Goal: Task Accomplishment & Management: Use online tool/utility

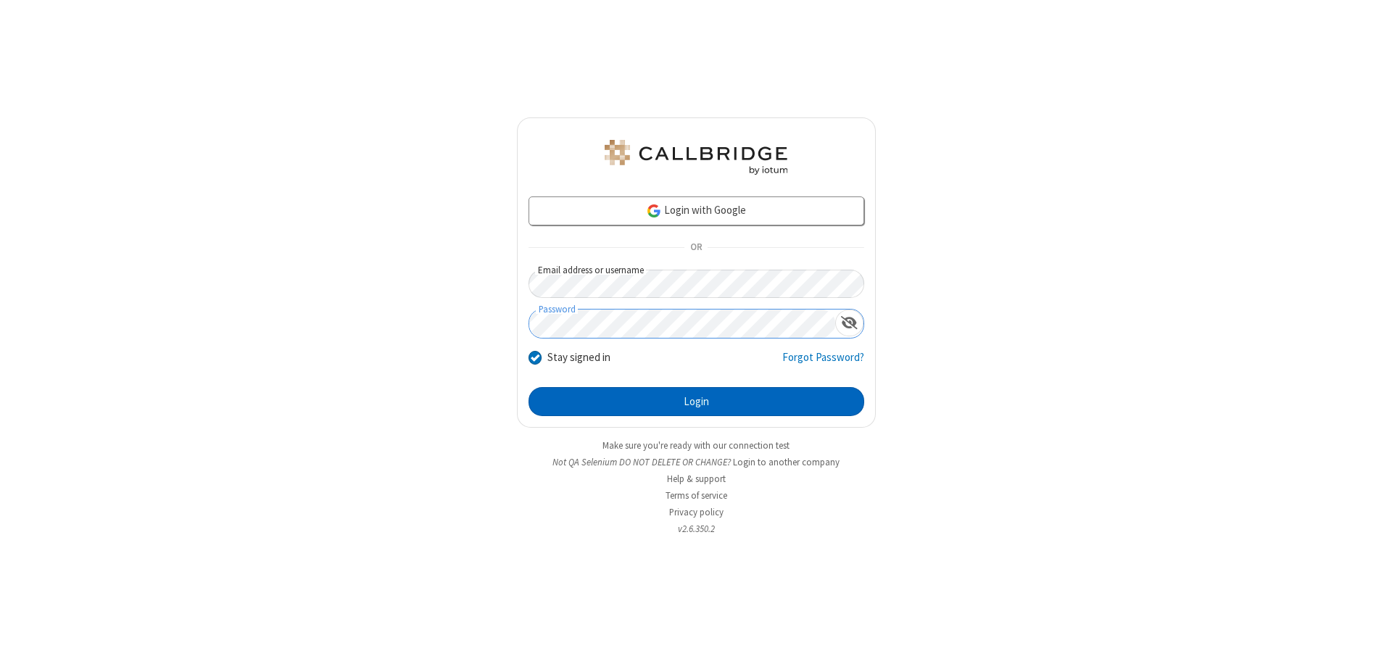
click at [696, 402] on button "Login" at bounding box center [696, 401] width 336 height 29
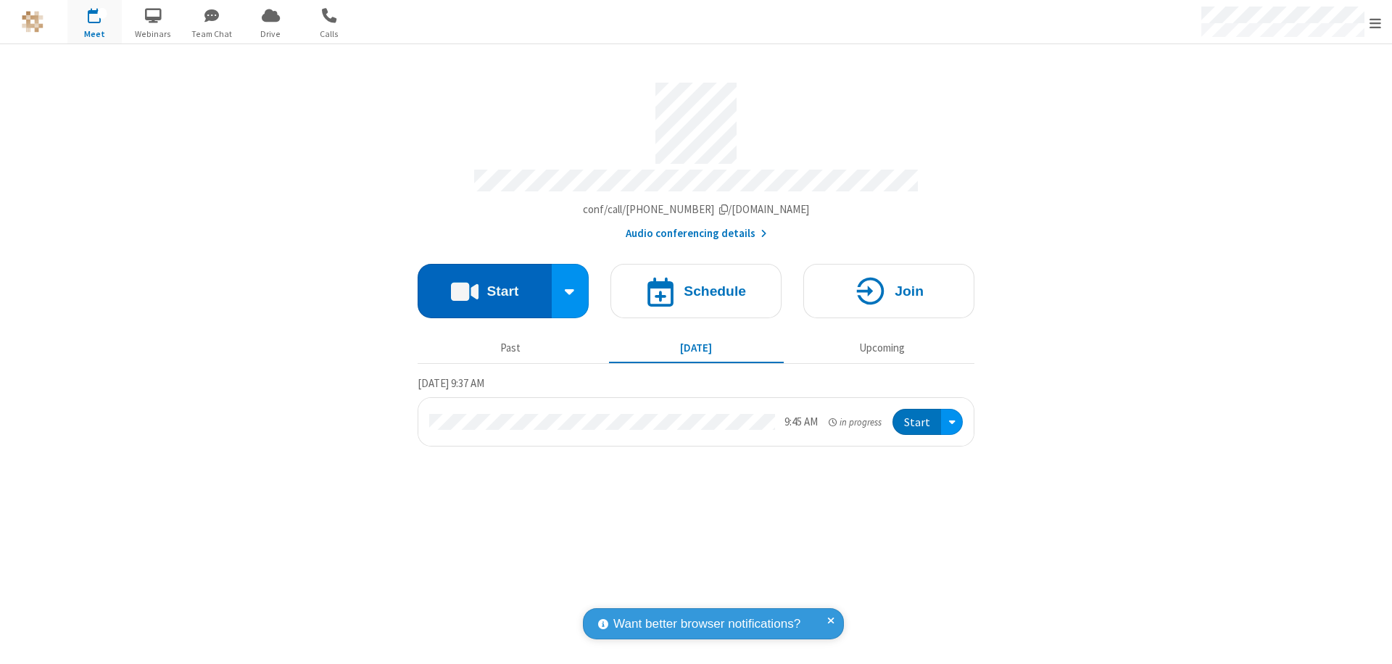
click at [484, 284] on button "Start" at bounding box center [484, 291] width 134 height 54
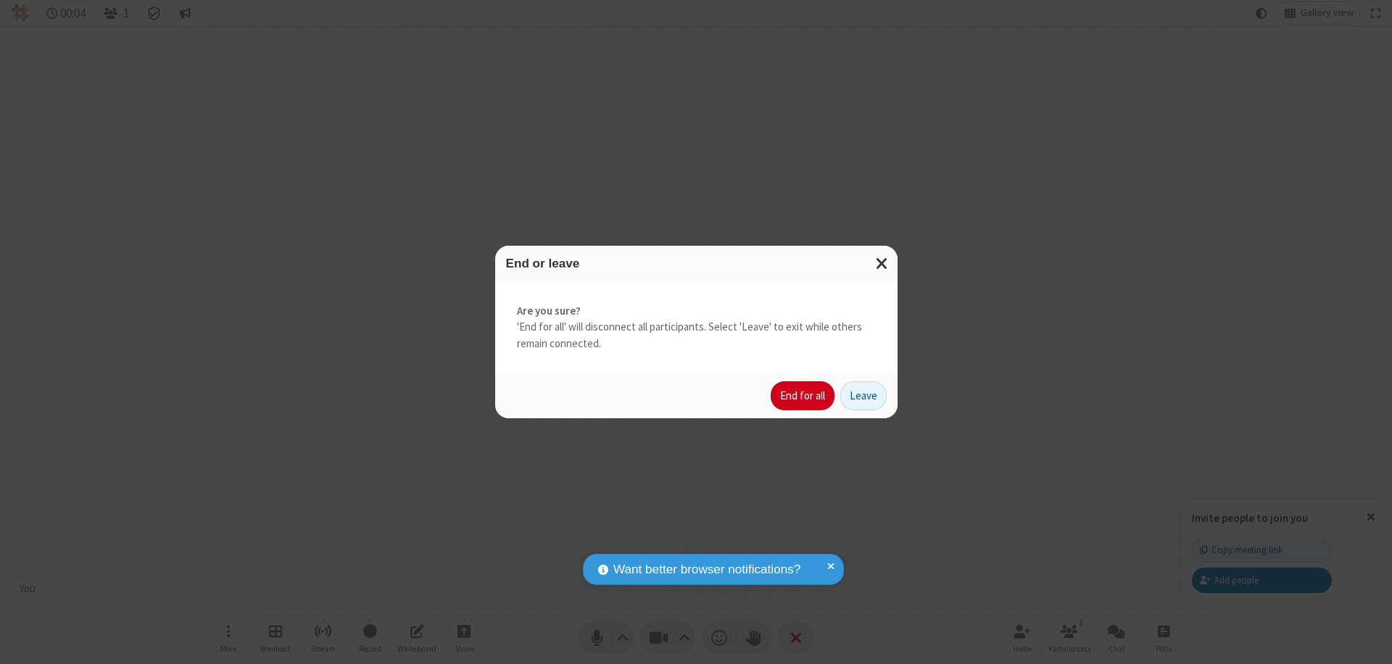
click at [803, 396] on button "End for all" at bounding box center [802, 395] width 64 height 29
